Goal: Task Accomplishment & Management: Use online tool/utility

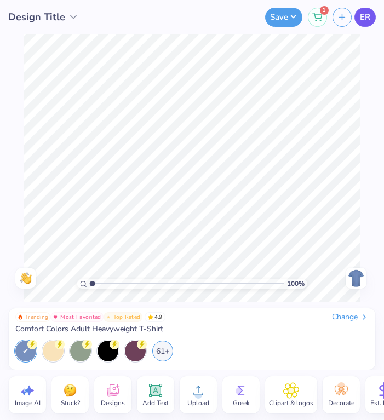
click at [366, 16] on span "ER" at bounding box center [365, 17] width 10 height 13
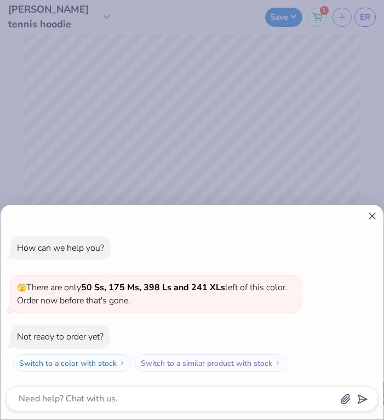
click at [332, 93] on div "How can we help you? 🫣 There are only 50 Ss, 175 Ms, 398 Ls and 241 XLs left of…" at bounding box center [192, 210] width 384 height 420
type textarea "x"
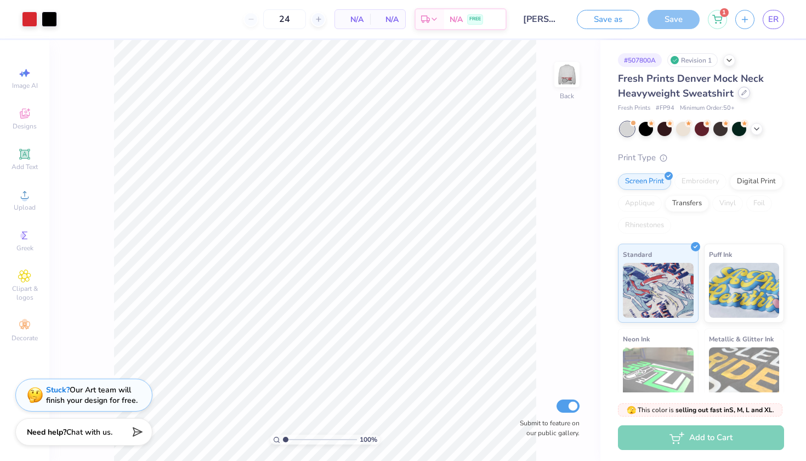
click at [384, 90] on icon at bounding box center [743, 92] width 5 height 5
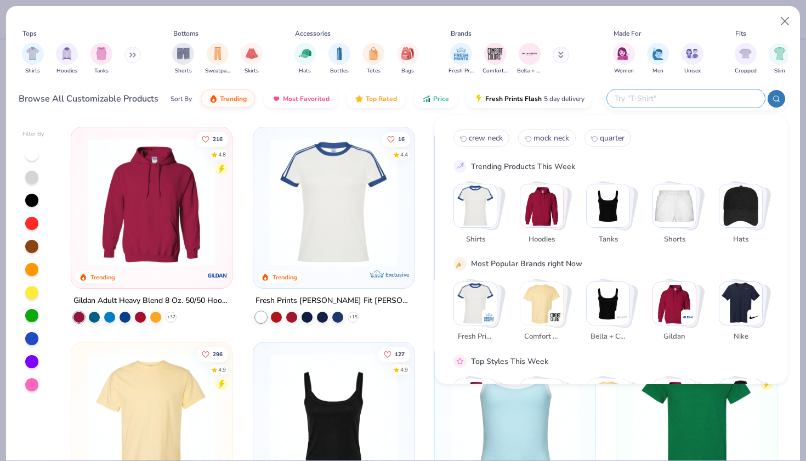
click at [384, 97] on input "text" at bounding box center [685, 98] width 144 height 13
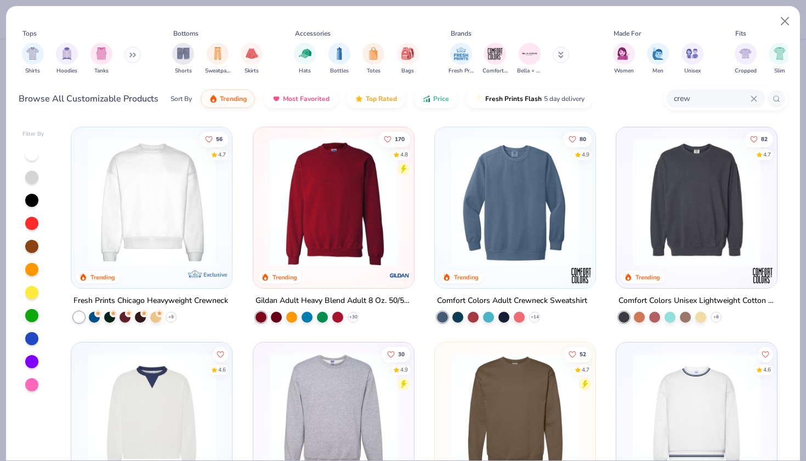
click at [353, 214] on img at bounding box center [333, 202] width 139 height 128
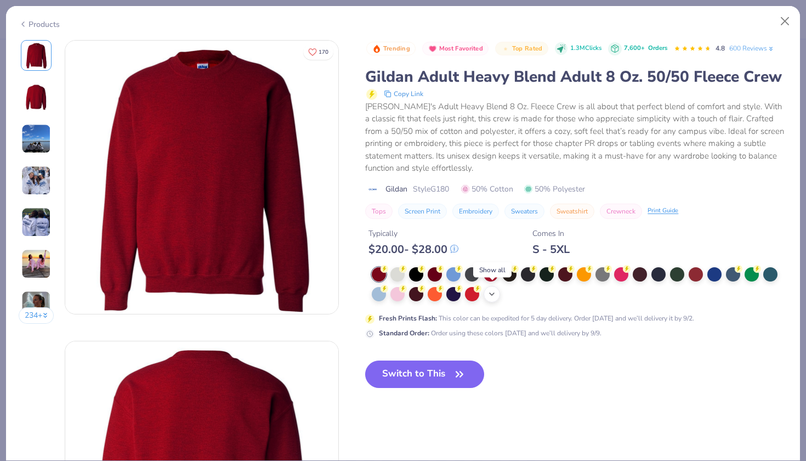
click at [384, 293] on icon at bounding box center [491, 293] width 9 height 9
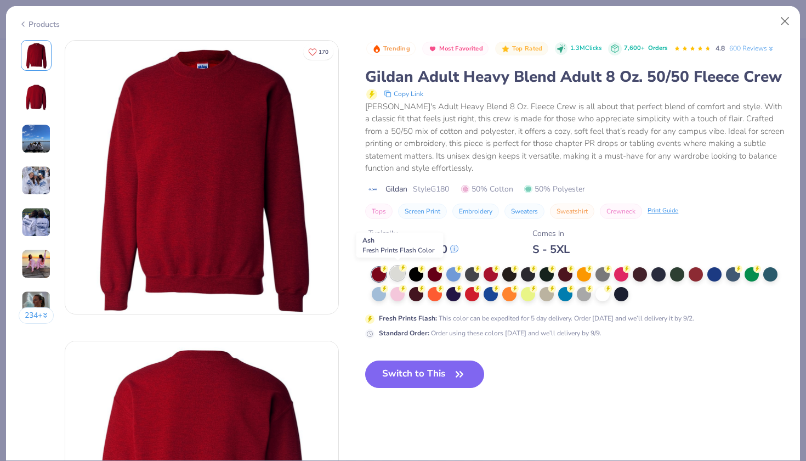
click at [384, 266] on div at bounding box center [397, 273] width 14 height 14
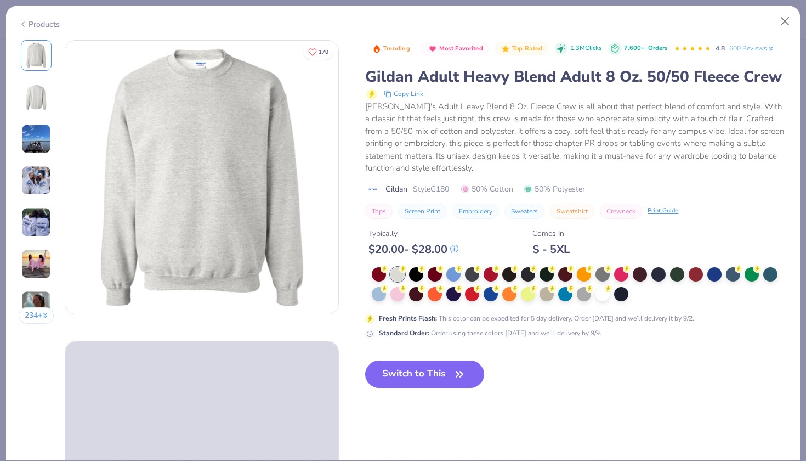
click at [27, 180] on img at bounding box center [36, 181] width 30 height 30
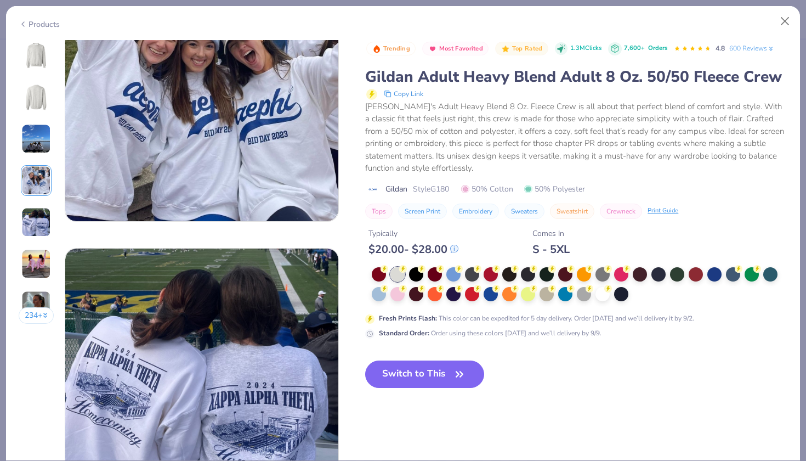
scroll to position [995, 0]
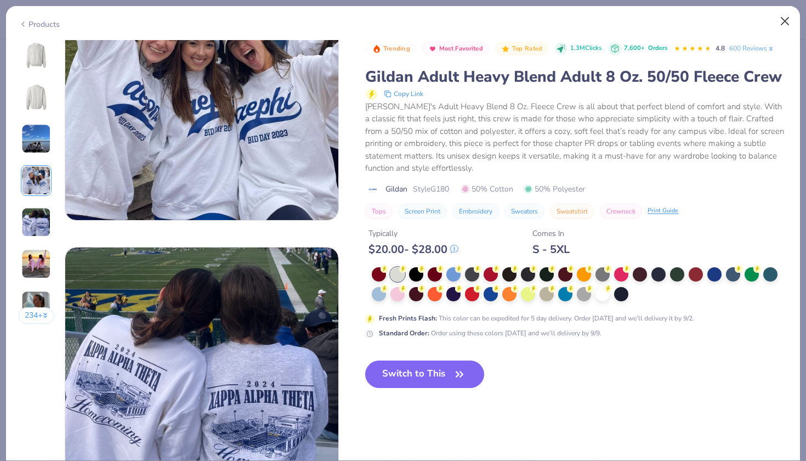
click at [384, 18] on button "Close" at bounding box center [785, 21] width 21 height 21
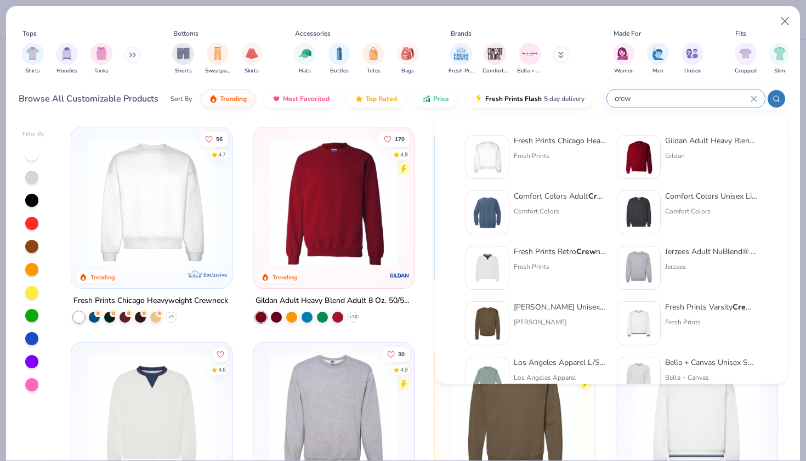
click at [384, 100] on input "crew" at bounding box center [681, 98] width 137 height 13
type input "c"
type input "m"
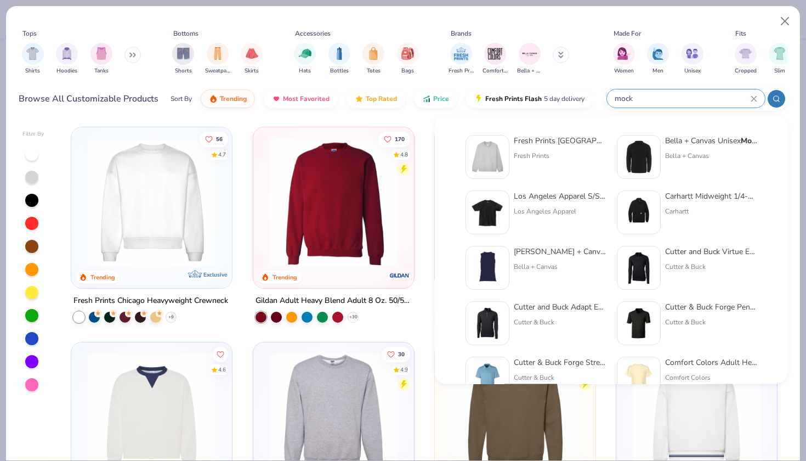
type input "mock"
click at [384, 156] on img at bounding box center [487, 157] width 34 height 34
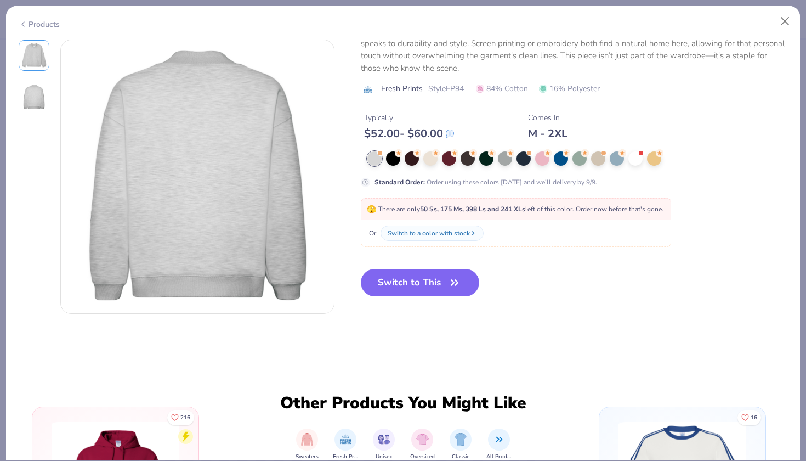
scroll to position [290, 0]
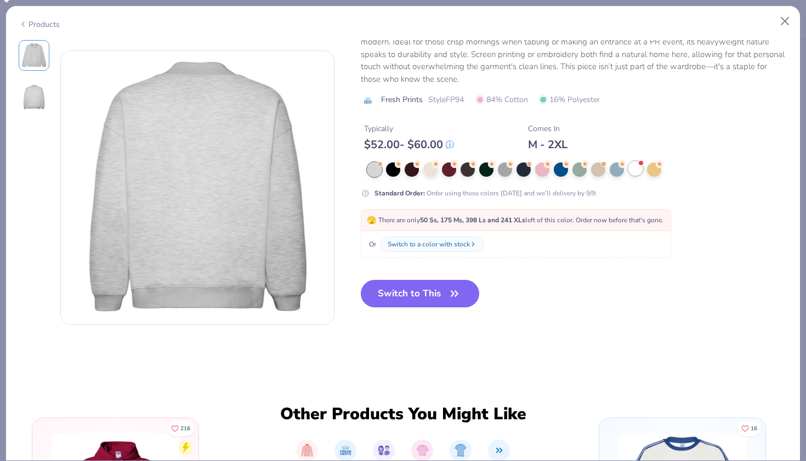
click at [384, 165] on div at bounding box center [635, 168] width 14 height 14
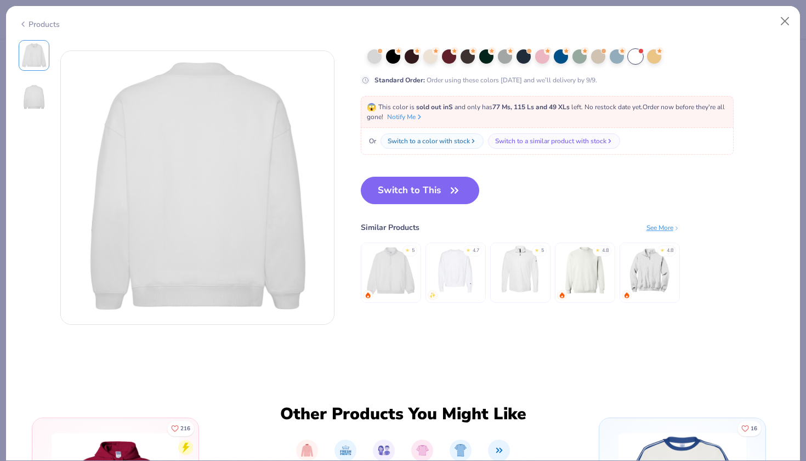
click at [384, 282] on img at bounding box center [455, 270] width 52 height 52
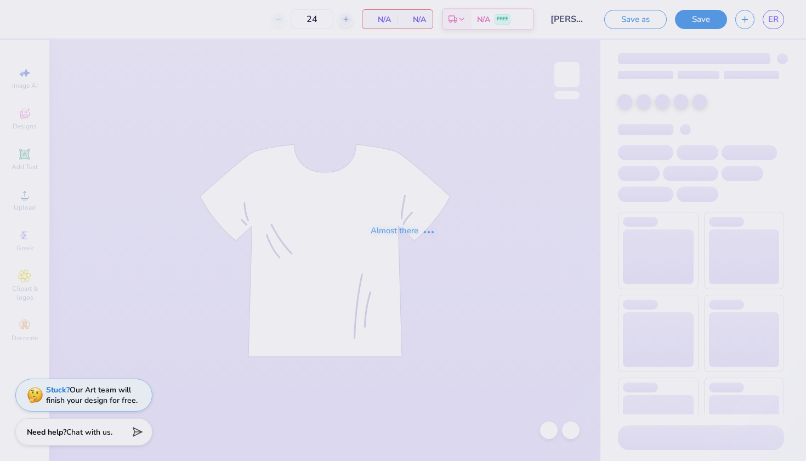
type input "50"
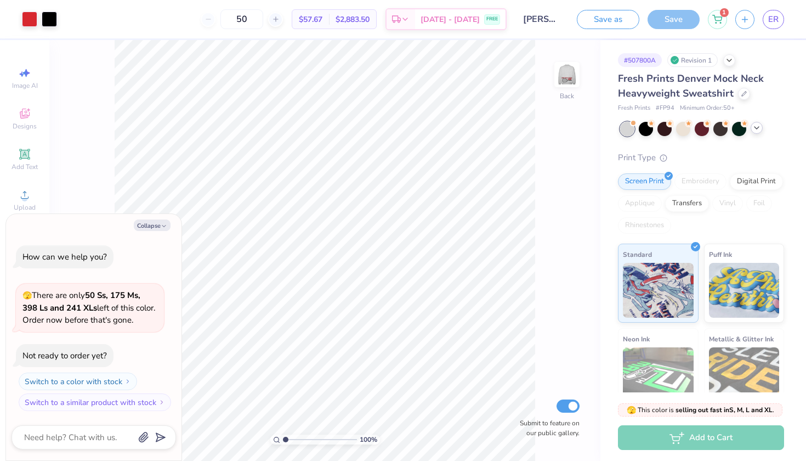
click at [757, 126] on icon at bounding box center [756, 127] width 9 height 9
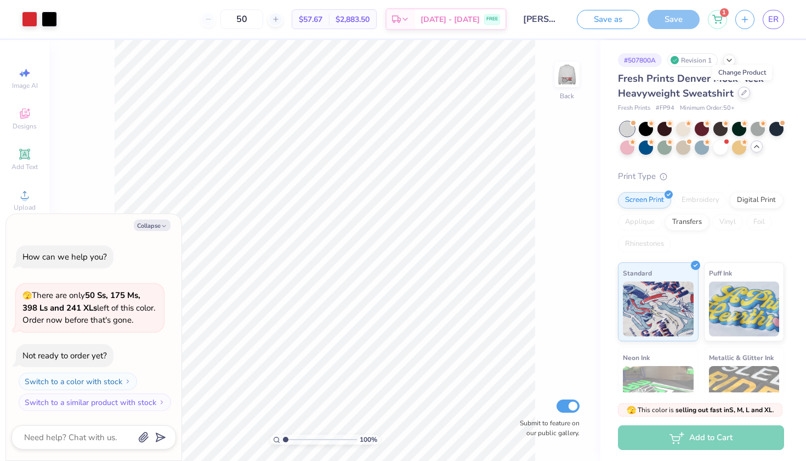
click at [744, 94] on icon at bounding box center [743, 92] width 5 height 5
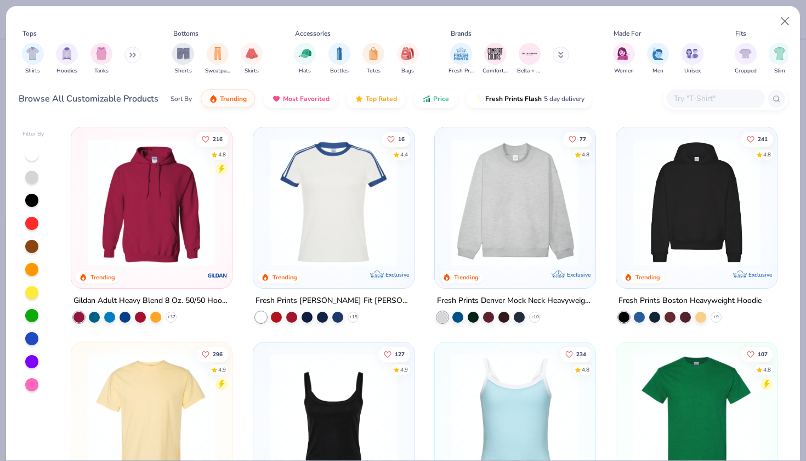
click at [550, 206] on img at bounding box center [515, 202] width 139 height 128
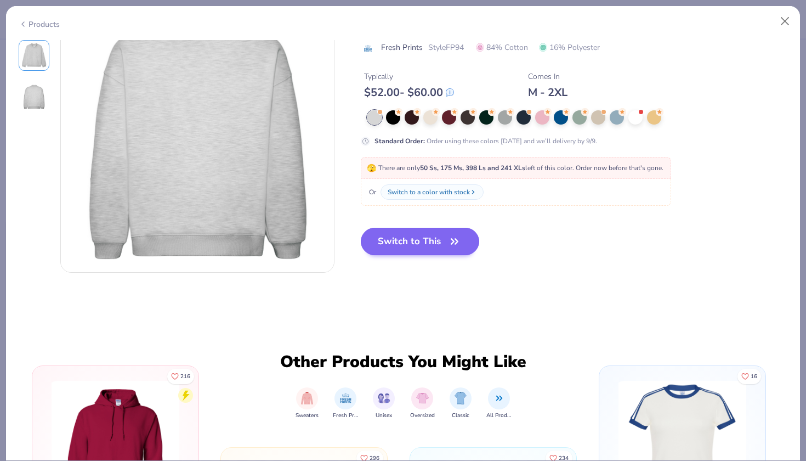
scroll to position [344, 0]
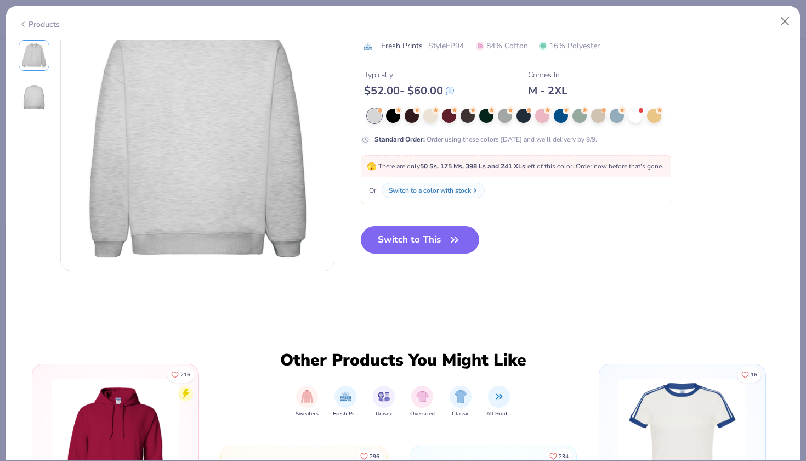
click at [439, 190] on div "Switch to a color with stock" at bounding box center [430, 190] width 82 height 10
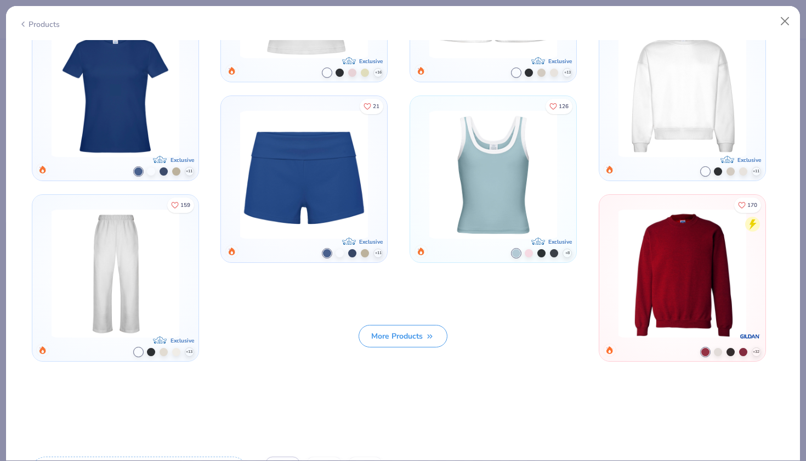
scroll to position [1056, 0]
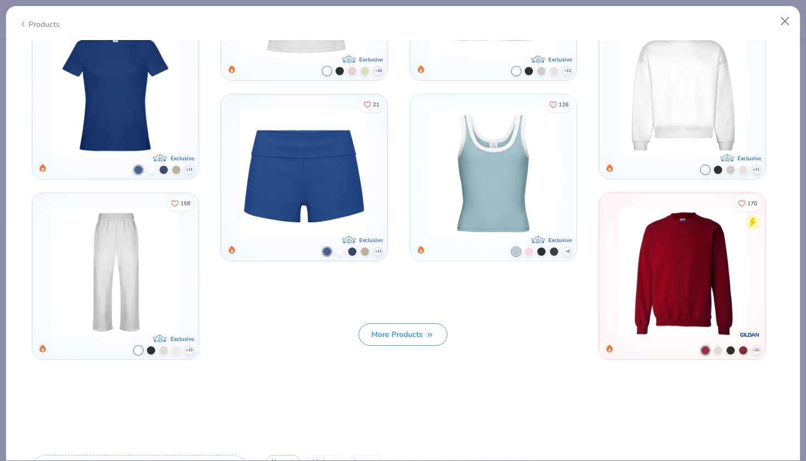
click at [721, 242] on img at bounding box center [681, 272] width 137 height 128
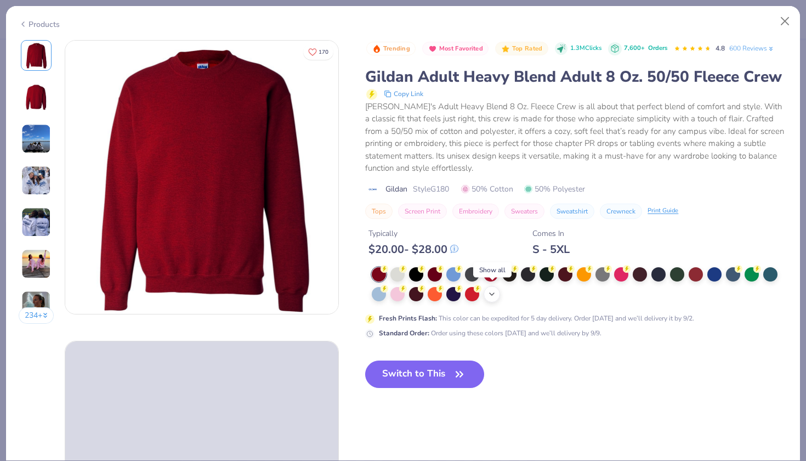
click at [491, 294] on icon at bounding box center [491, 293] width 9 height 9
click at [394, 277] on div at bounding box center [397, 273] width 14 height 14
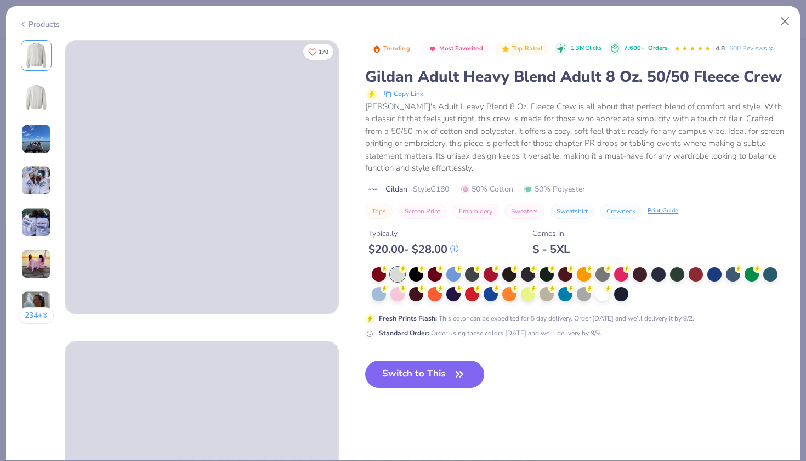
click at [399, 271] on div at bounding box center [397, 274] width 14 height 14
click at [586, 291] on div at bounding box center [584, 293] width 14 height 14
click at [396, 270] on div at bounding box center [397, 273] width 14 height 14
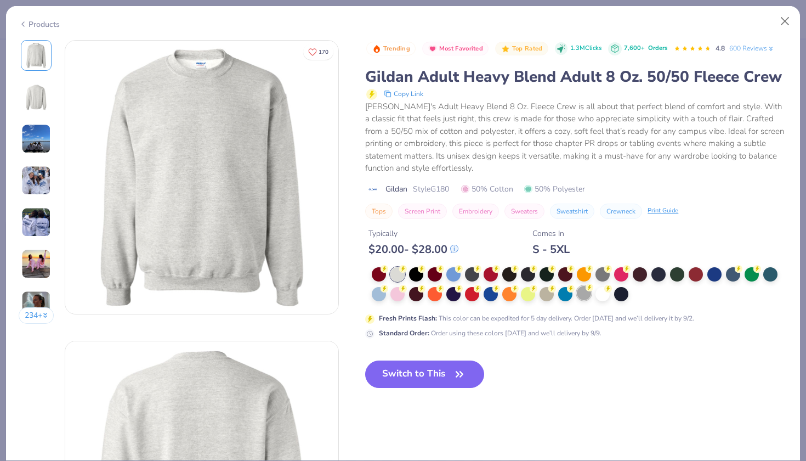
click at [586, 291] on div at bounding box center [584, 293] width 14 height 14
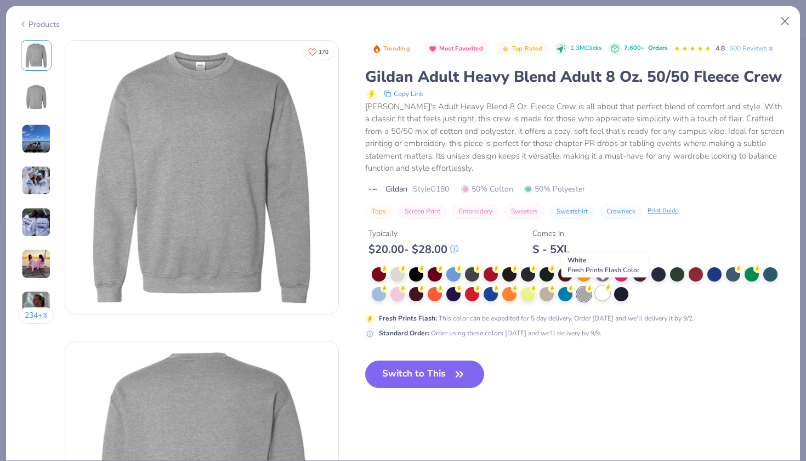
click at [602, 292] on div at bounding box center [602, 293] width 14 height 14
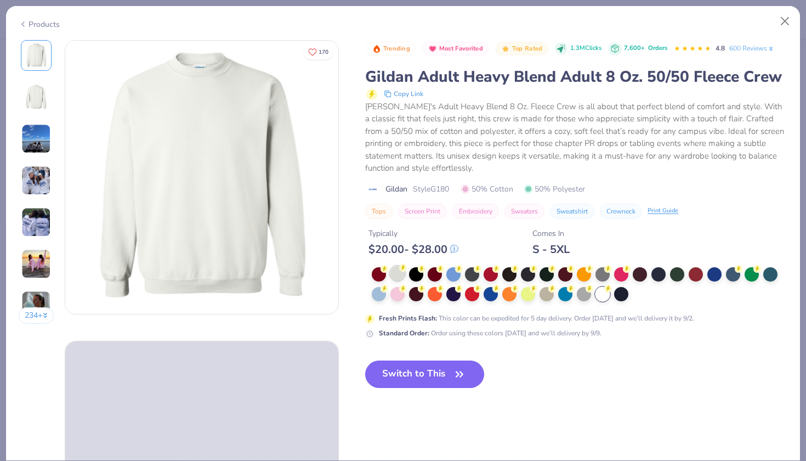
click at [400, 276] on div at bounding box center [397, 273] width 14 height 14
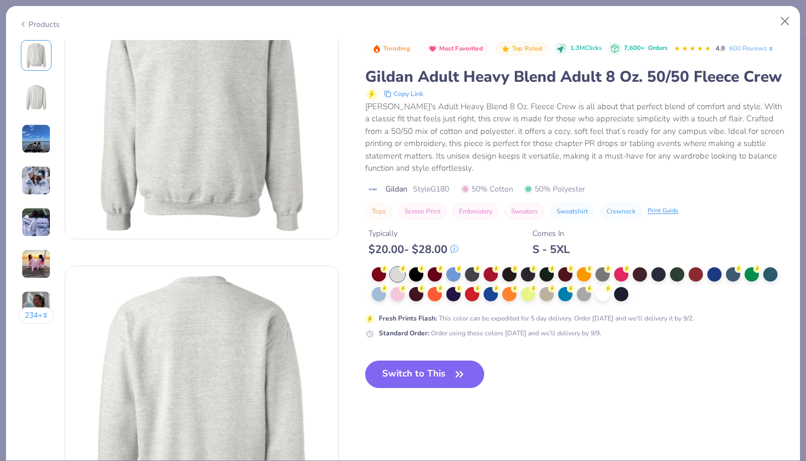
scroll to position [113, 0]
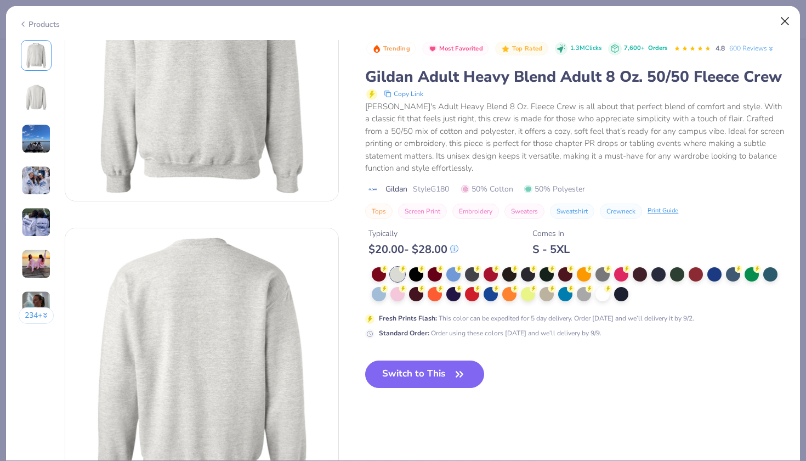
click at [782, 21] on button "Close" at bounding box center [785, 21] width 21 height 21
type textarea "x"
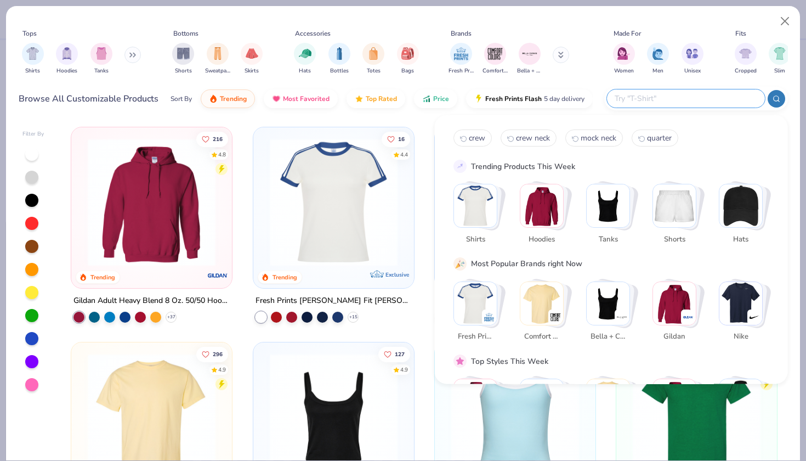
click at [723, 93] on input "text" at bounding box center [685, 98] width 144 height 13
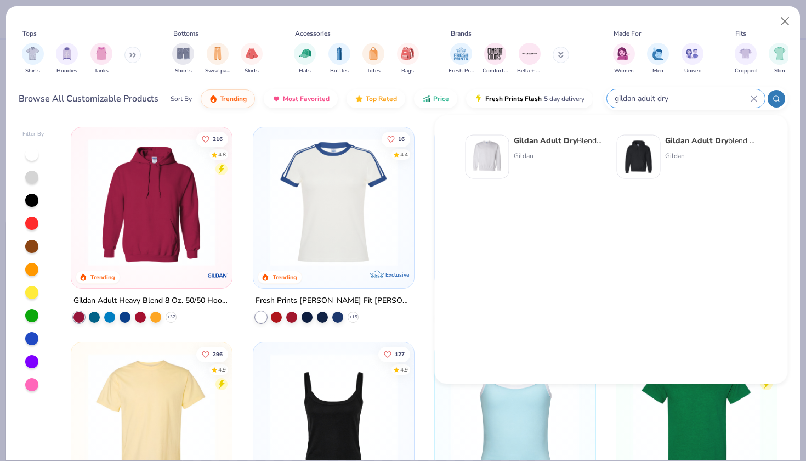
type input "gildan adult dry"
click at [486, 153] on img at bounding box center [487, 157] width 34 height 34
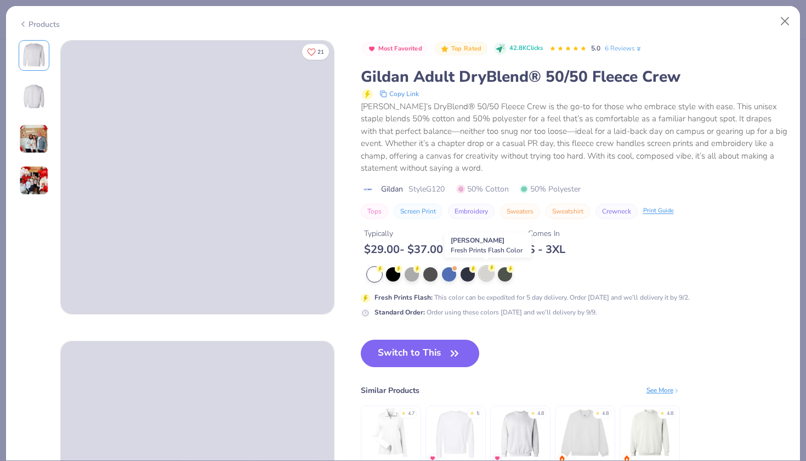
click at [488, 270] on div at bounding box center [486, 273] width 14 height 14
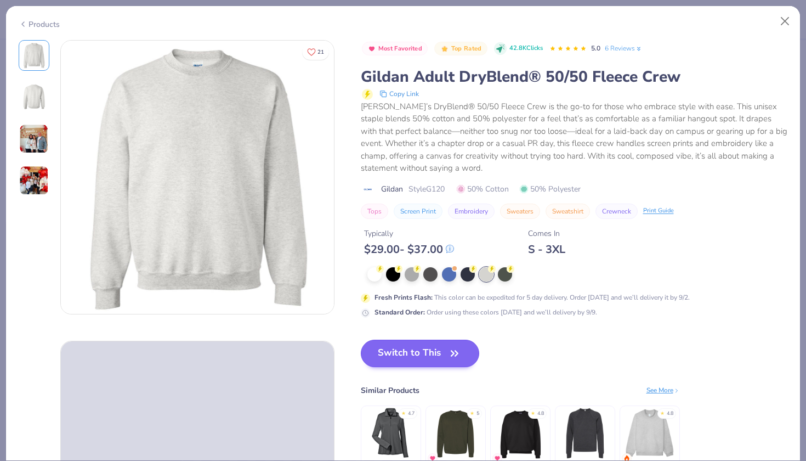
click at [416, 356] on button "Switch to This" at bounding box center [420, 352] width 119 height 27
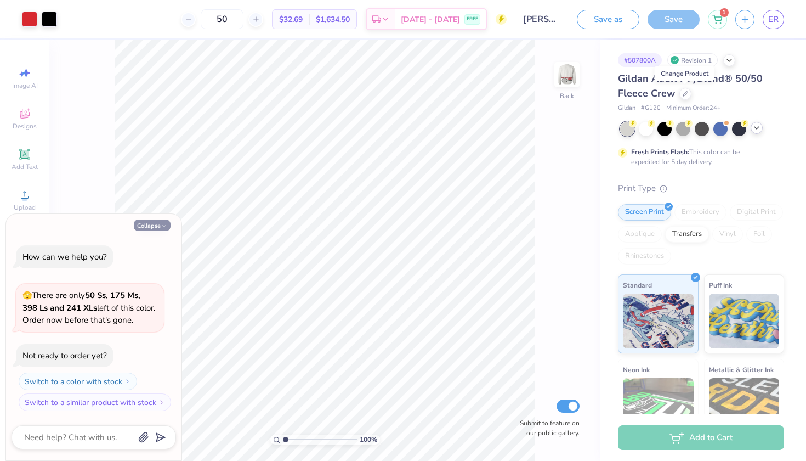
click at [158, 228] on button "Collapse" at bounding box center [152, 225] width 37 height 12
type textarea "x"
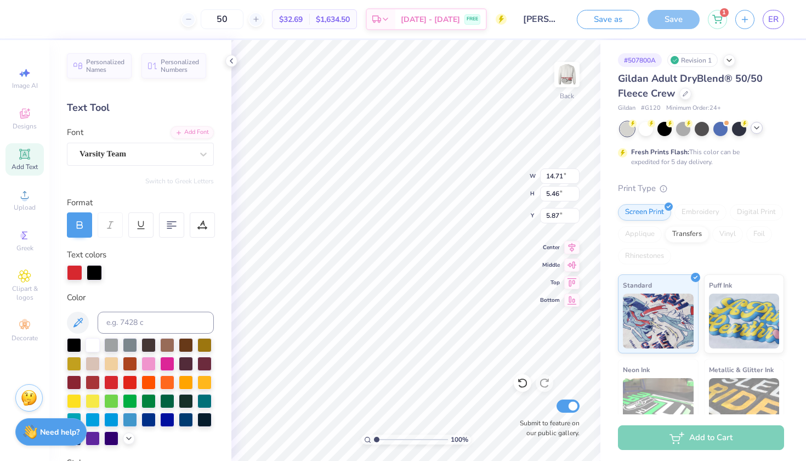
type input "5.83"
type input "4.68"
click at [569, 79] on img at bounding box center [567, 75] width 44 height 44
type input "13.53"
type input "6.41"
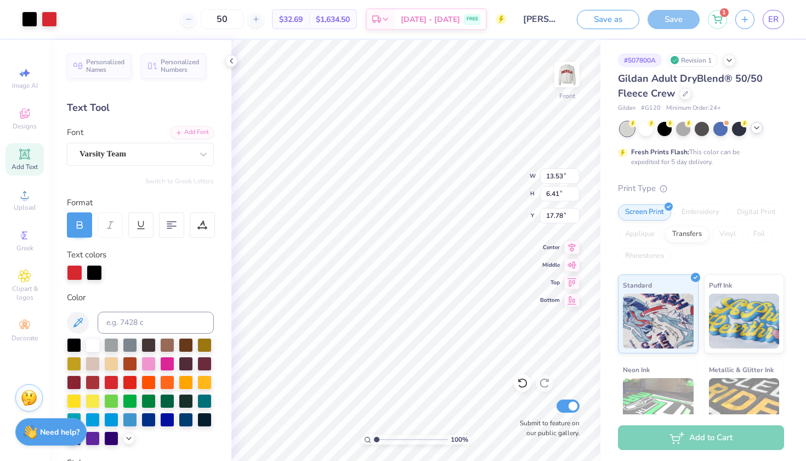
type input "17.67"
click at [521, 379] on icon at bounding box center [522, 383] width 9 height 10
type input "19.33"
click at [521, 379] on icon at bounding box center [522, 383] width 9 height 10
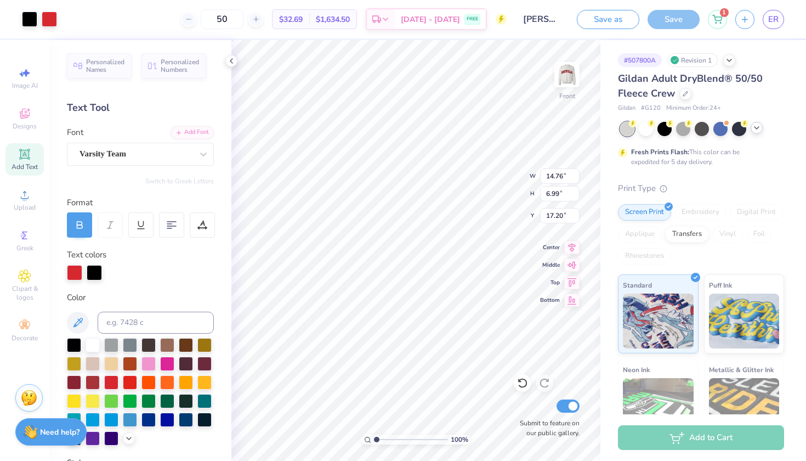
type input "13.52"
type input "6.41"
type input "17.83"
click at [556, 69] on img at bounding box center [567, 75] width 44 height 44
click at [88, 66] on span "Personalized Names" at bounding box center [105, 63] width 39 height 15
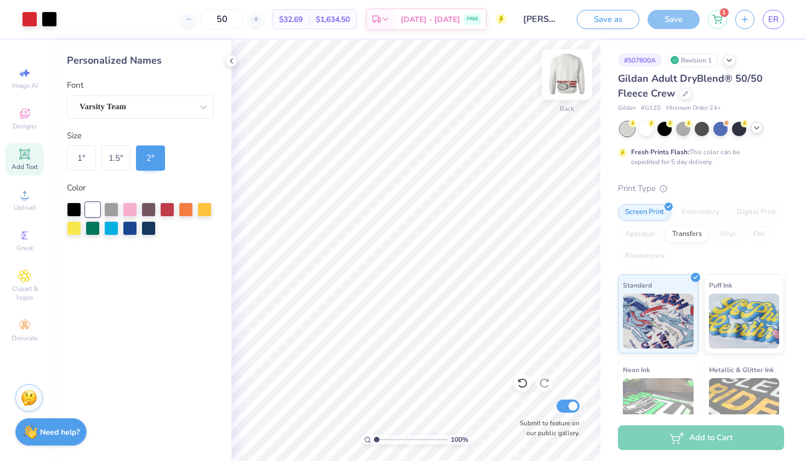
click at [570, 75] on img at bounding box center [567, 75] width 44 height 44
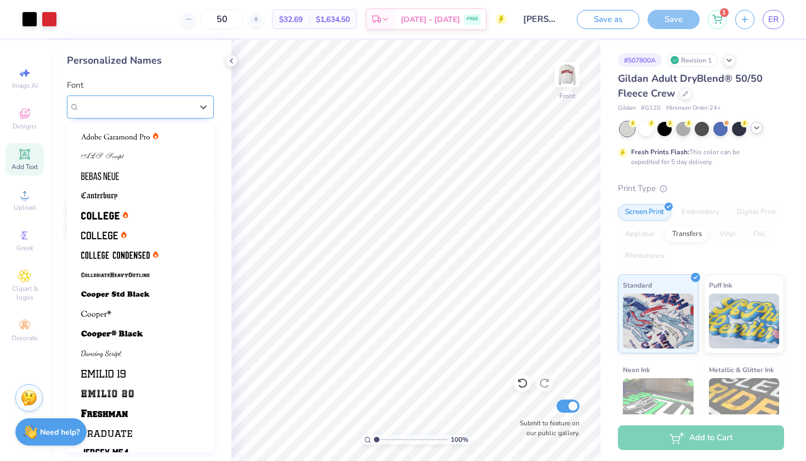
click at [190, 104] on div "Varsity Team" at bounding box center [135, 106] width 115 height 17
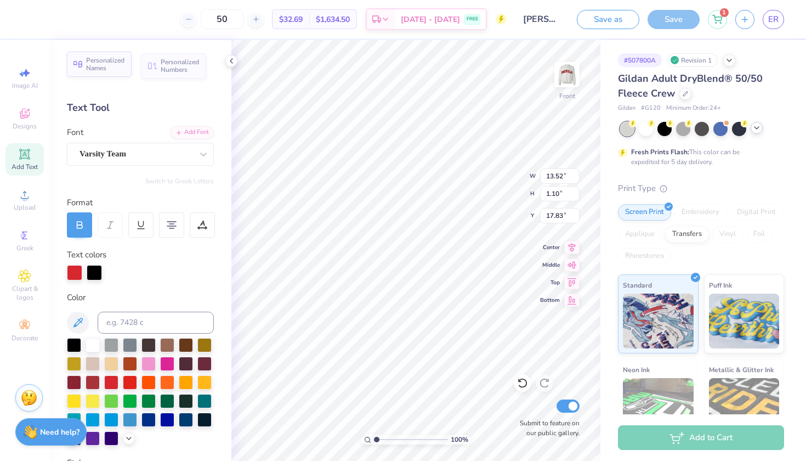
click at [103, 65] on span "Personalized Names" at bounding box center [105, 63] width 39 height 15
type input "12.43"
type input "2.00"
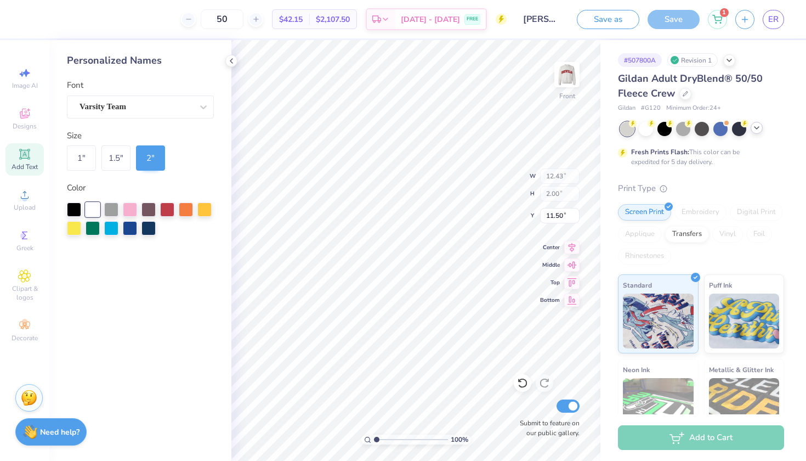
type input "3.54"
type input "12.59"
type input "4.98"
type input "19.25"
type input "9.51"
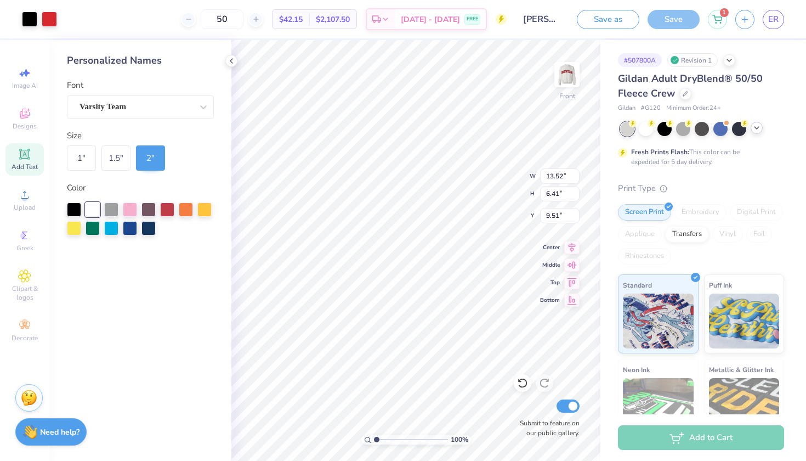
type input "12.43"
type input "2.00"
type input "16.41"
type input "16.45"
click at [69, 203] on div at bounding box center [74, 208] width 14 height 14
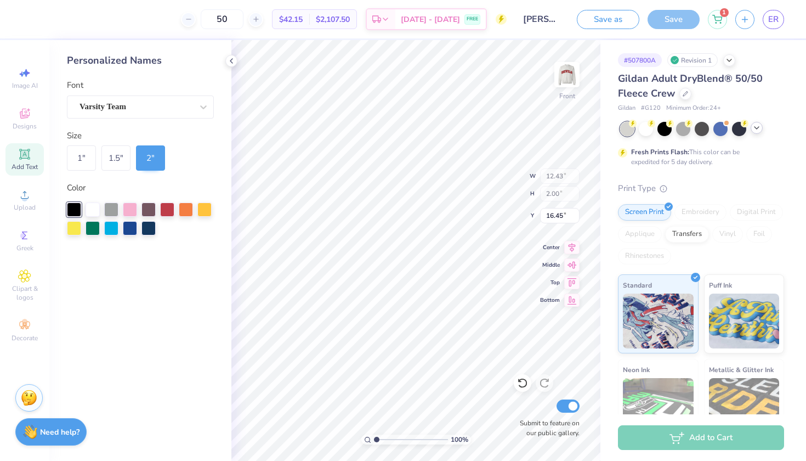
type input "16.25"
click at [610, 20] on button "Save as" at bounding box center [608, 17] width 62 height 19
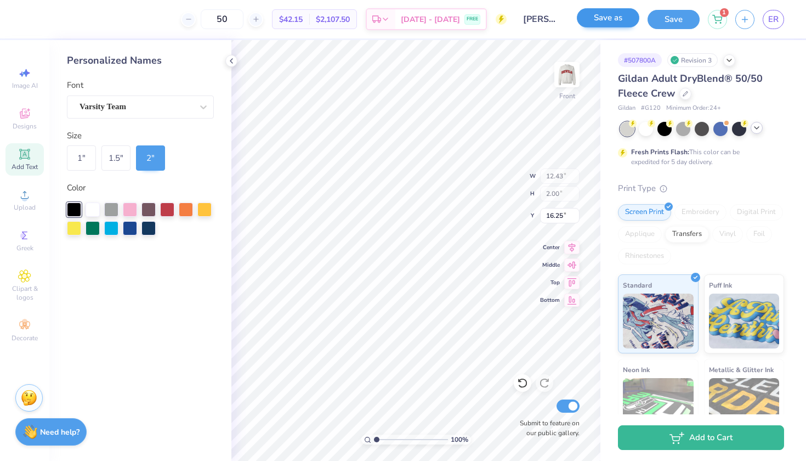
select select "Member apparel for registered Student Organization / Department / School"
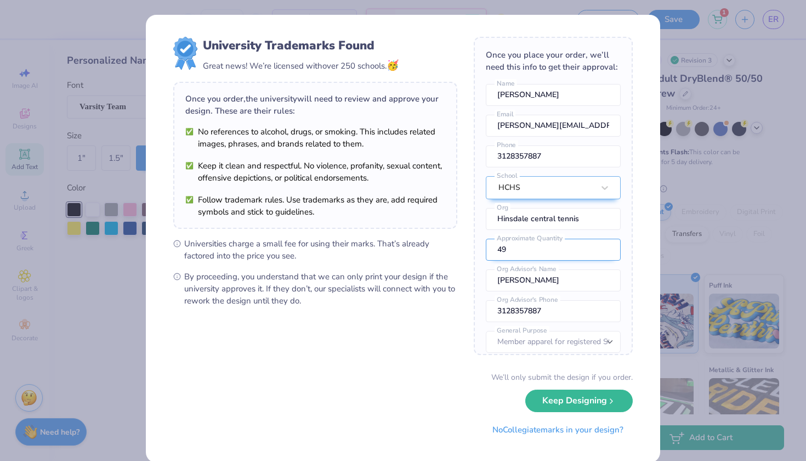
click at [605, 253] on input "49" at bounding box center [553, 249] width 135 height 22
click at [605, 253] on input "48" at bounding box center [553, 249] width 135 height 22
click at [605, 253] on input "47" at bounding box center [553, 249] width 135 height 22
click at [605, 253] on input "30" at bounding box center [553, 249] width 135 height 22
click at [605, 253] on input "29" at bounding box center [553, 249] width 135 height 22
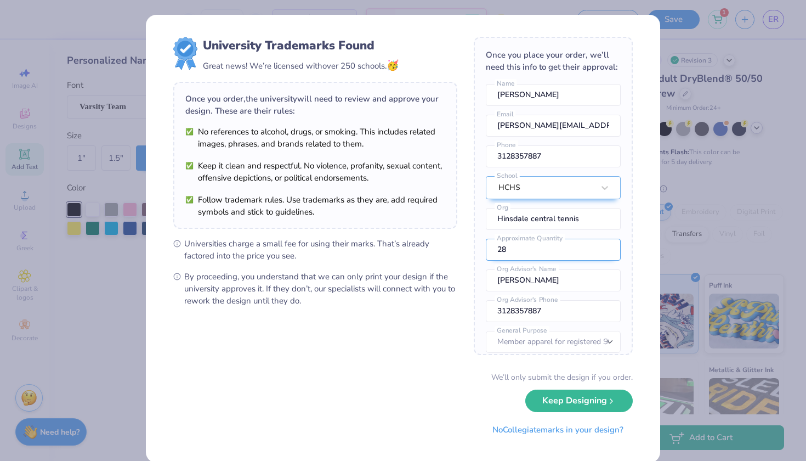
click at [605, 253] on input "28" at bounding box center [553, 249] width 135 height 22
click at [605, 253] on input "27" at bounding box center [553, 249] width 135 height 22
click at [605, 253] on input "26" at bounding box center [553, 249] width 135 height 22
click at [605, 253] on input "25" at bounding box center [553, 249] width 135 height 22
click at [605, 253] on input "24" at bounding box center [553, 249] width 135 height 22
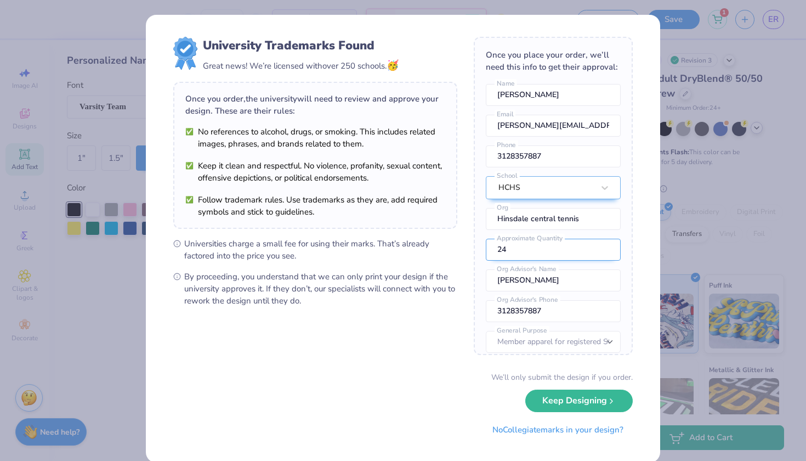
type input "25"
click at [605, 248] on input "25" at bounding box center [553, 249] width 135 height 22
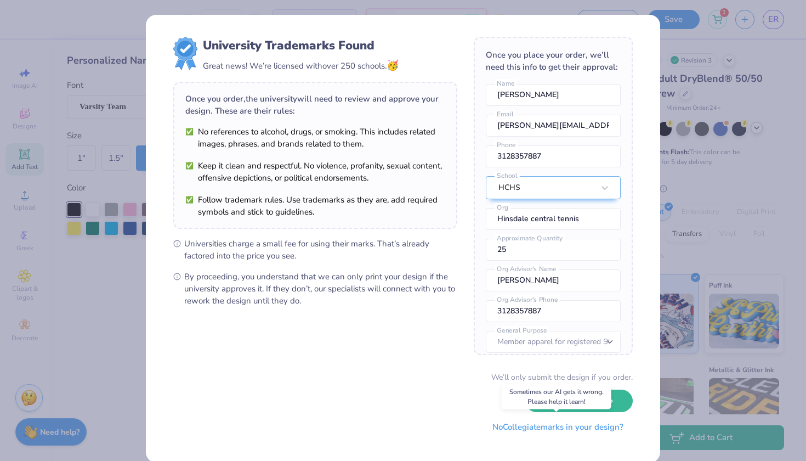
click at [605, 427] on button "No Collegiate marks in your design?" at bounding box center [558, 427] width 150 height 22
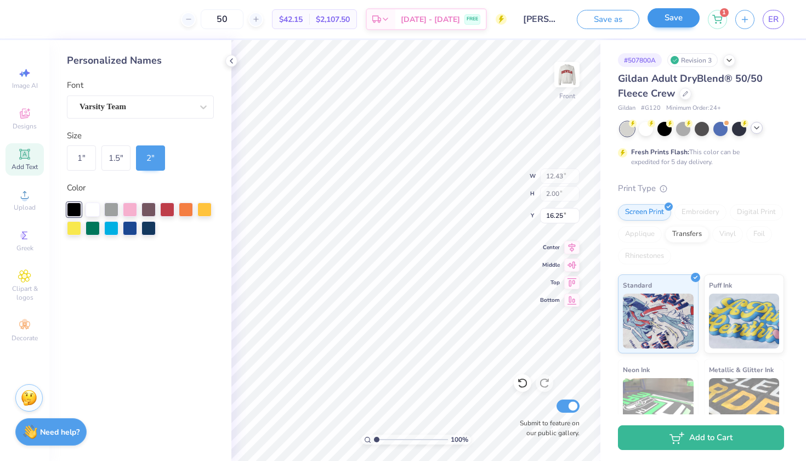
click at [684, 22] on button "Save" at bounding box center [673, 17] width 52 height 19
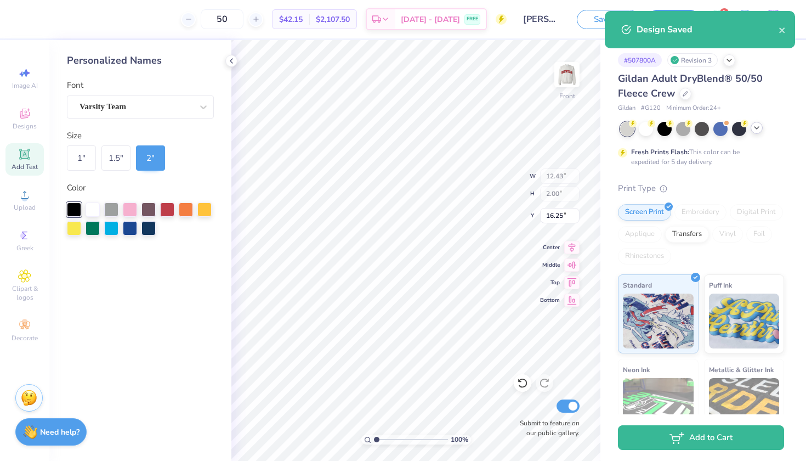
select select "Member apparel for registered Student Organization / Department / School"
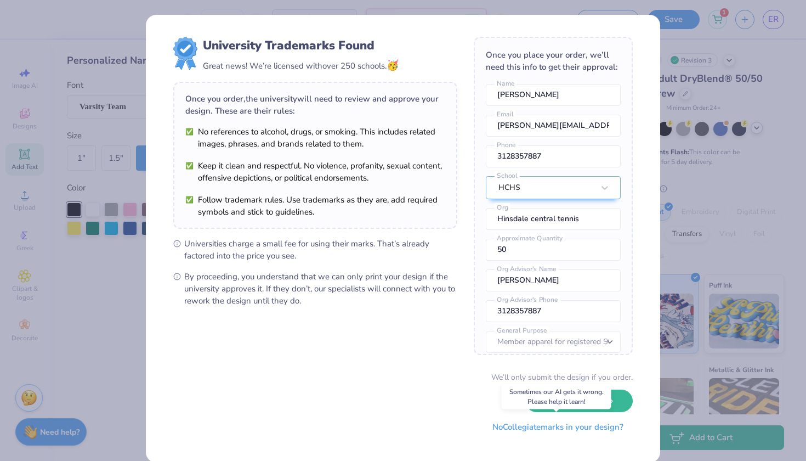
click at [565, 432] on button "No Collegiate marks in your design?" at bounding box center [558, 427] width 150 height 22
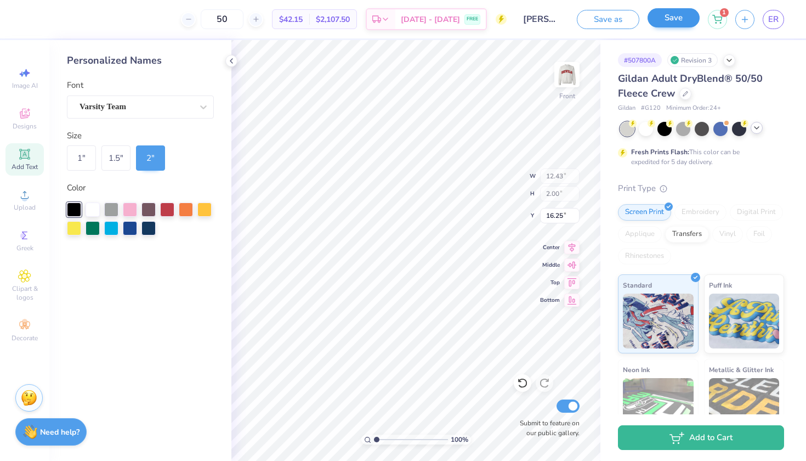
click at [666, 17] on button "Save" at bounding box center [673, 17] width 52 height 19
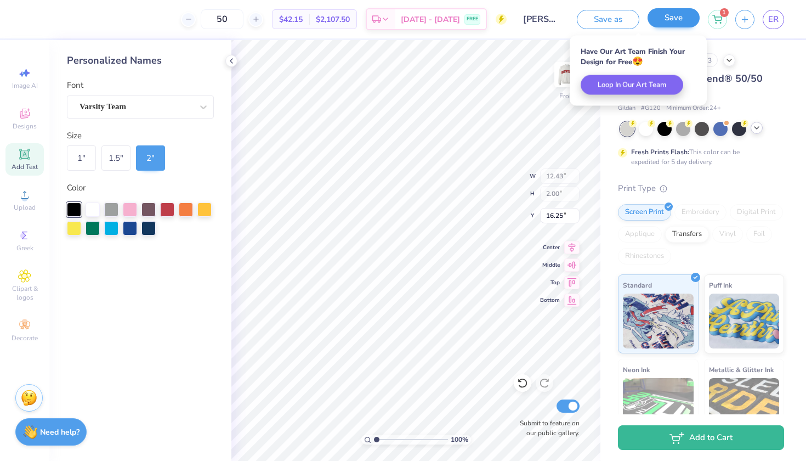
select select "Member apparel for registered Student Organization / Department / School"
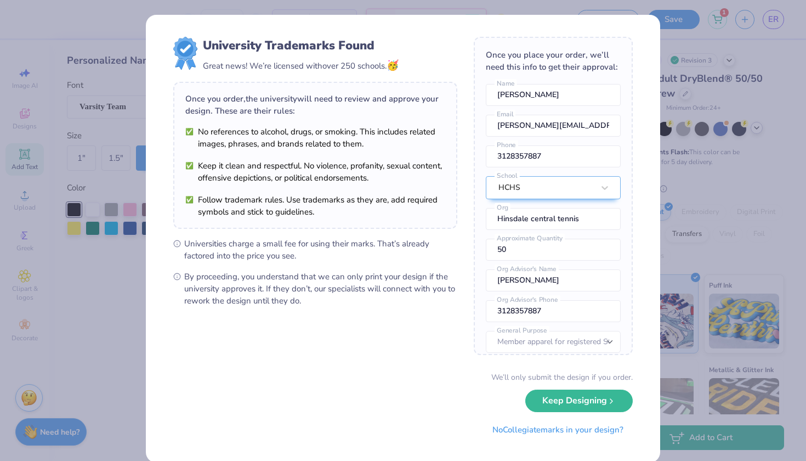
click at [737, 177] on div "University Trademarks Found Great news! We’re licensed with over 250 schools. 🥳…" at bounding box center [403, 230] width 806 height 461
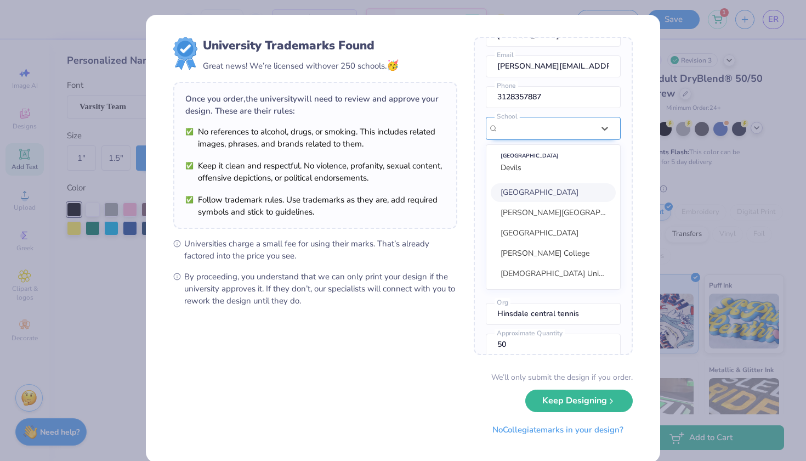
click at [552, 194] on div "option focused, 1 of 15. 15 results available. Use Up and Down to choose option…" at bounding box center [553, 203] width 135 height 173
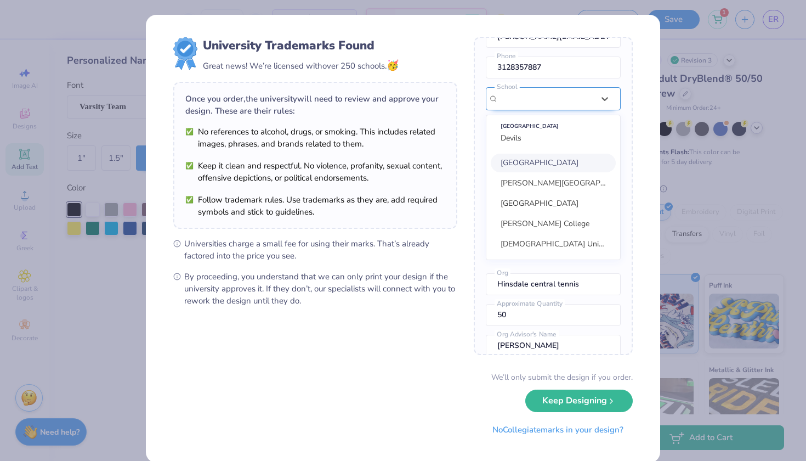
scroll to position [92, 0]
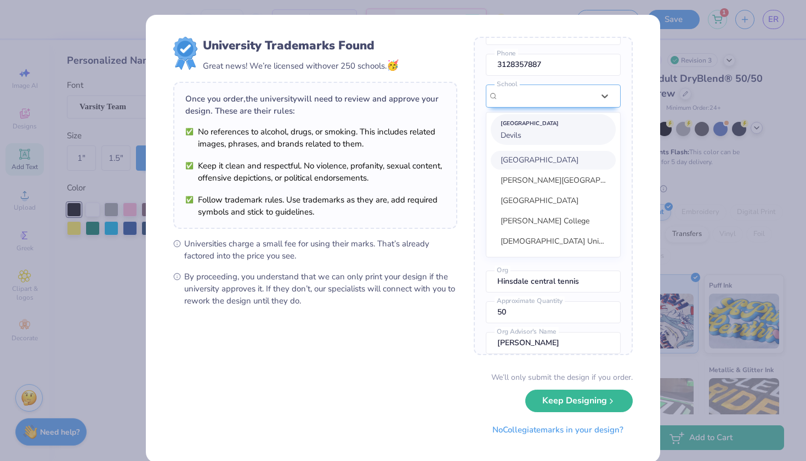
click at [531, 139] on div "Suggested School Devils" at bounding box center [553, 129] width 125 height 31
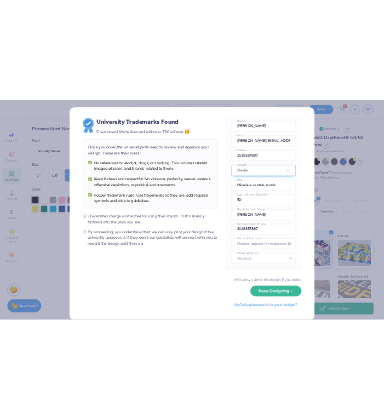
scroll to position [41, 0]
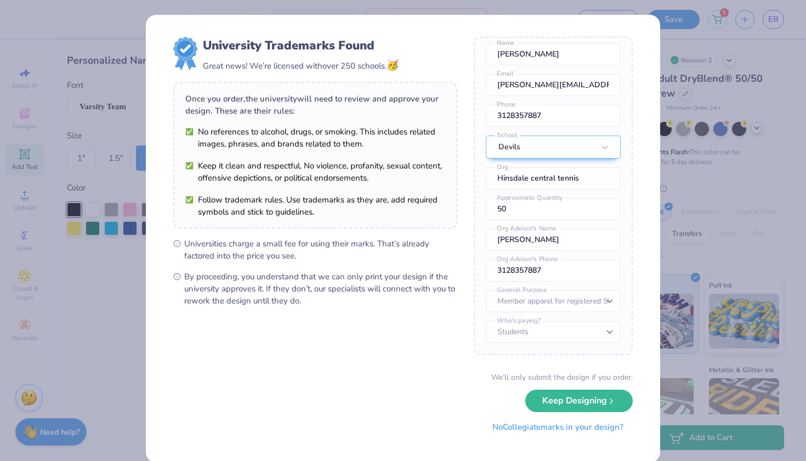
click at [603, 427] on button "No Collegiate marks in your design?" at bounding box center [558, 427] width 150 height 22
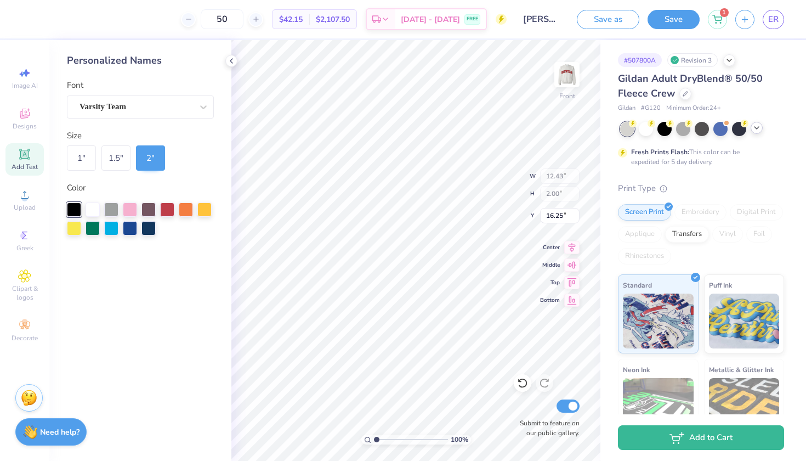
click at [791, 18] on div "Save as Save 1 ER" at bounding box center [691, 19] width 229 height 38
click at [774, 18] on span "ER" at bounding box center [773, 19] width 10 height 13
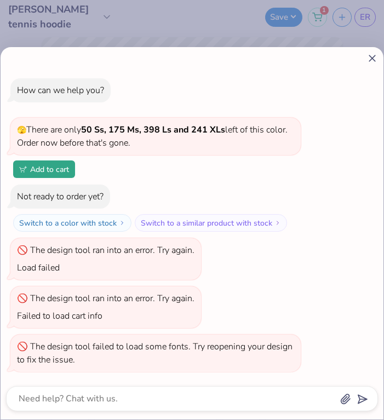
type textarea "x"
